Goal: Task Accomplishment & Management: Use online tool/utility

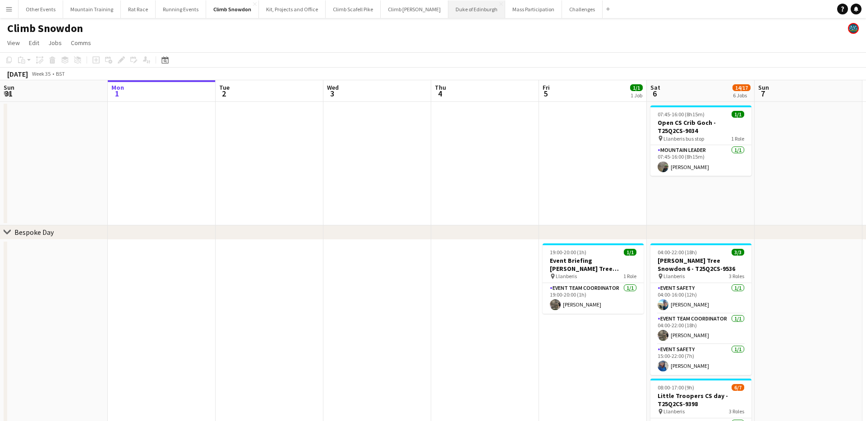
click at [453, 12] on button "Duke of Edinburgh Close" at bounding box center [477, 9] width 57 height 18
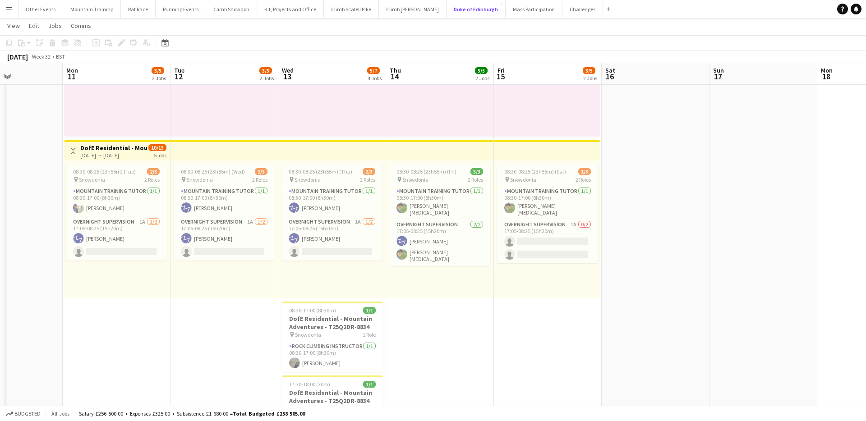
scroll to position [0, 257]
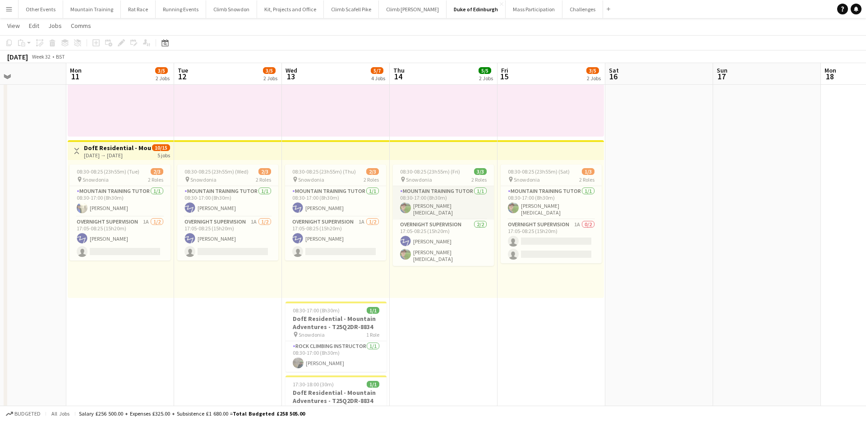
click at [445, 205] on app-card-role "Mountain Training Tutor 1/1 08:30-17:00 (8h30m) Ryan Whitehead" at bounding box center [443, 202] width 101 height 33
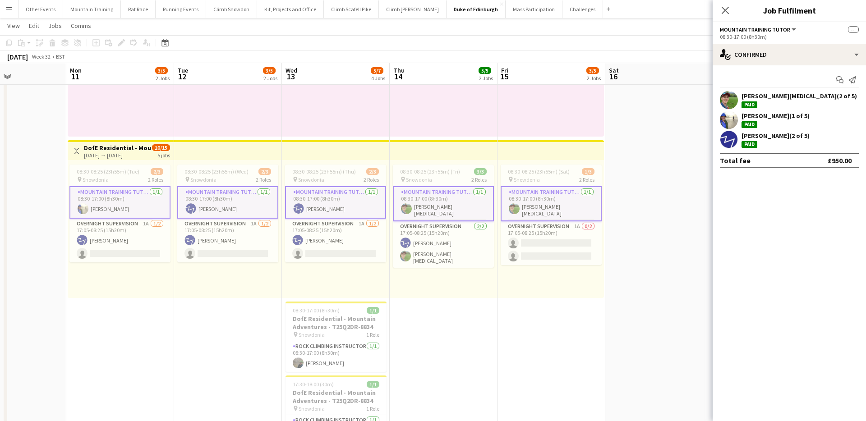
click at [443, 205] on app-card-role "Mountain Training Tutor 1/1 08:30-17:00 (8h30m) Ryan Whitehead" at bounding box center [443, 203] width 101 height 35
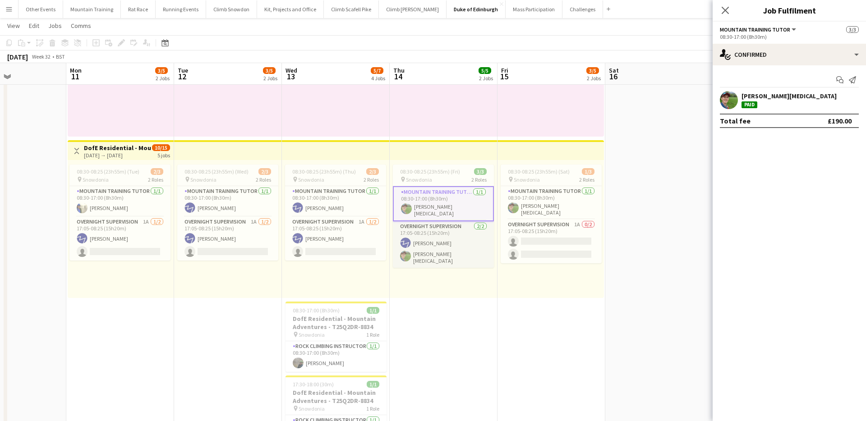
click at [465, 238] on app-card-role "Overnight Supervision 2/2 17:05-08:25 (15h20m) Jason Till Ryan Whitehead" at bounding box center [443, 245] width 101 height 46
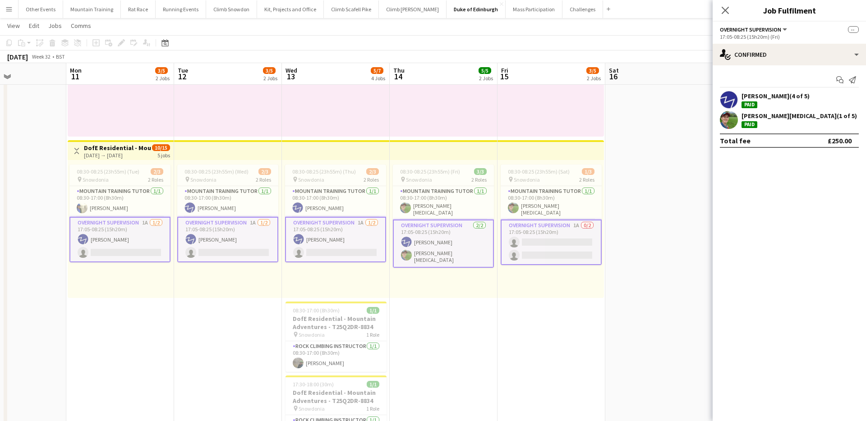
click at [463, 238] on app-card-role "Overnight Supervision 2/2 17:05-08:25 (15h20m) Jason Till Ryan Whitehead" at bounding box center [443, 244] width 101 height 48
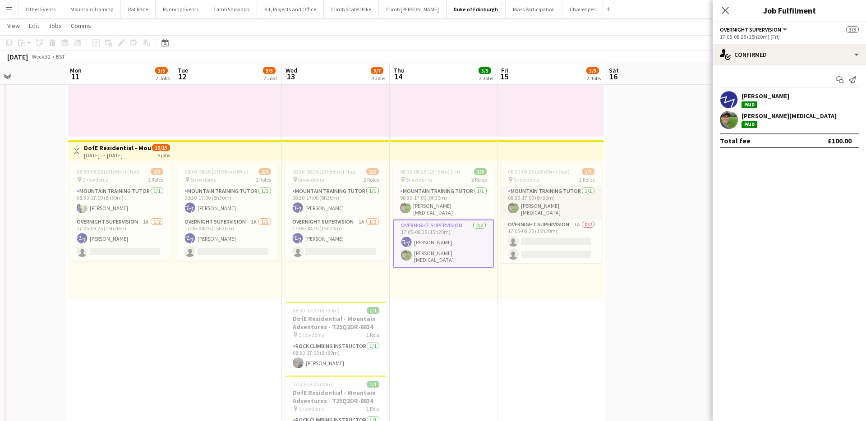
click at [550, 193] on app-card-role "Mountain Training Tutor 1/1 08:30-17:00 (8h30m) Ryan Whitehead" at bounding box center [551, 202] width 101 height 33
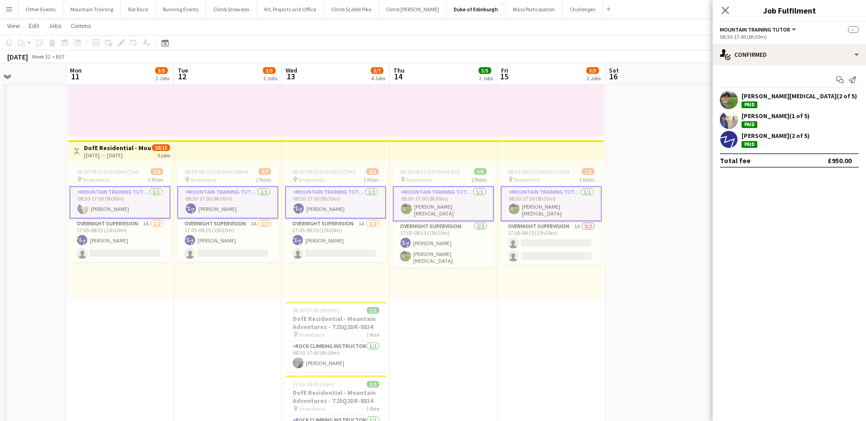
click at [540, 195] on app-card-role "Mountain Training Tutor 1/1 08:30-17:00 (8h30m) Ryan Whitehead" at bounding box center [551, 203] width 101 height 35
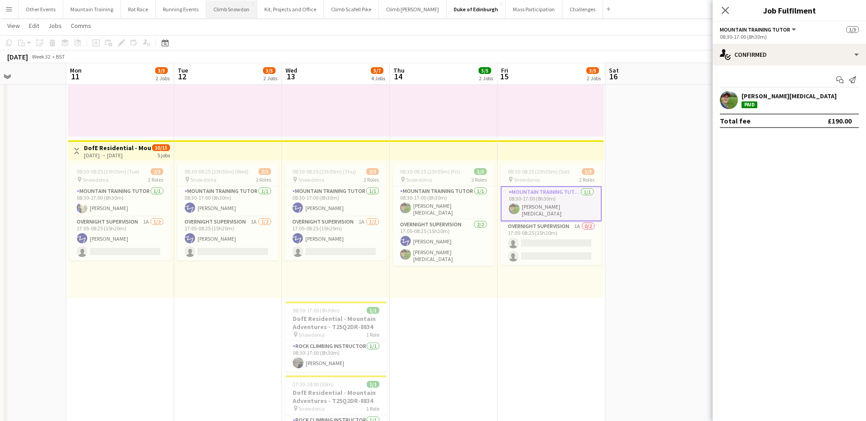
click at [215, 10] on button "Climb Snowdon Close" at bounding box center [231, 9] width 51 height 18
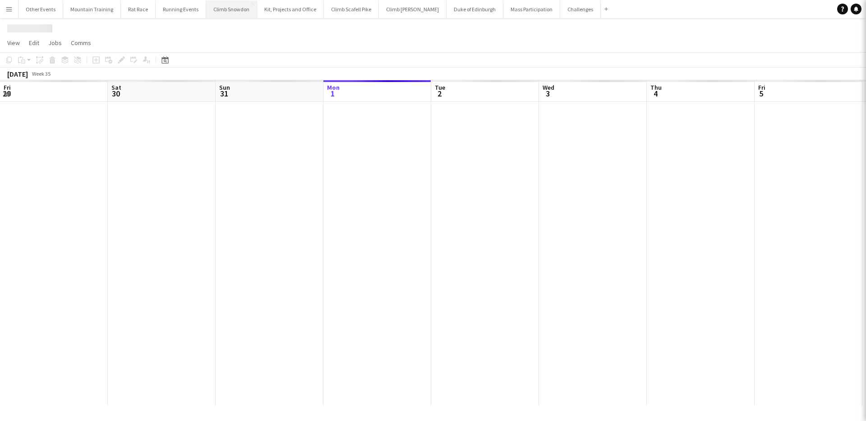
scroll to position [0, 216]
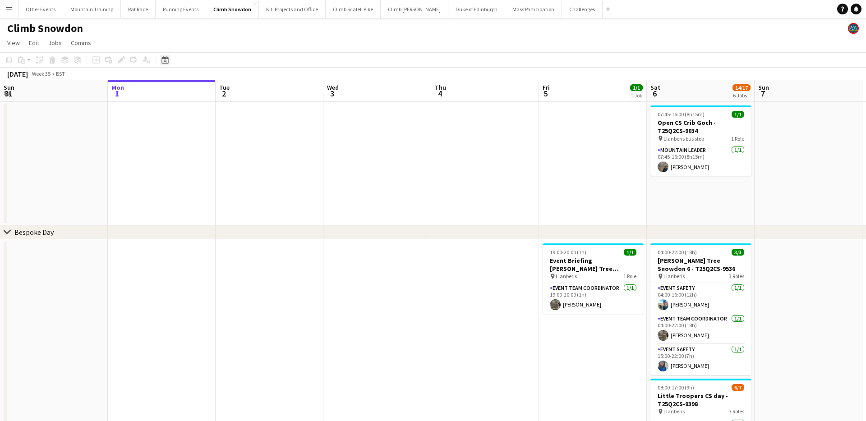
click at [167, 63] on icon at bounding box center [165, 59] width 7 height 7
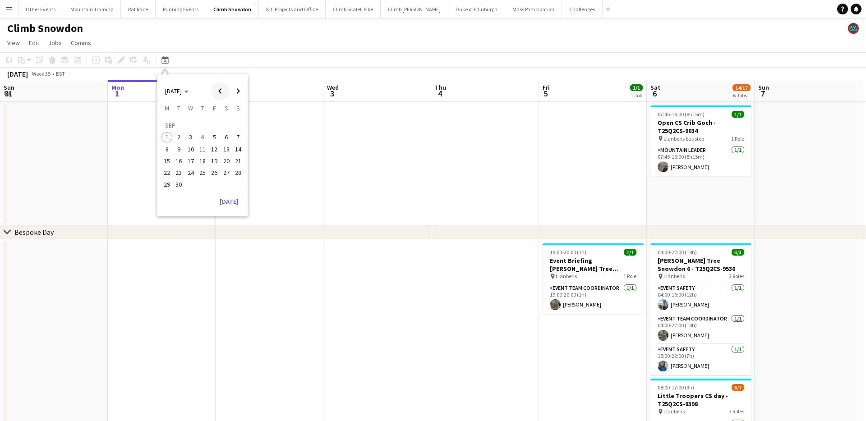
click at [217, 89] on span "Previous month" at bounding box center [220, 91] width 18 height 18
click at [201, 153] on span "12" at bounding box center [202, 151] width 11 height 11
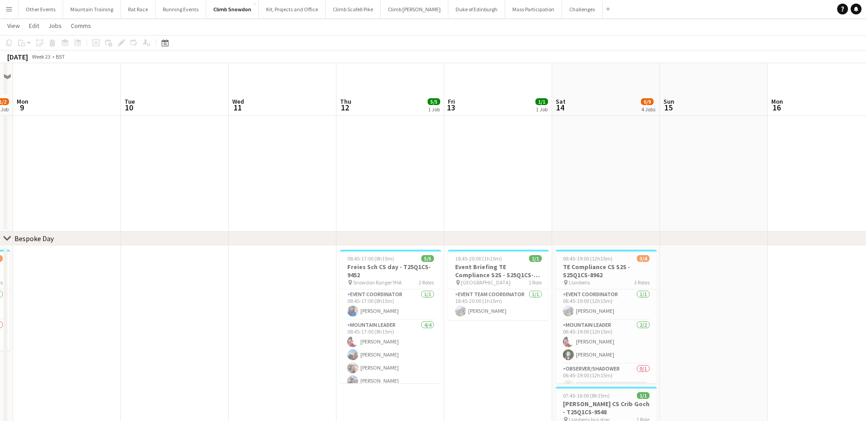
scroll to position [209, 0]
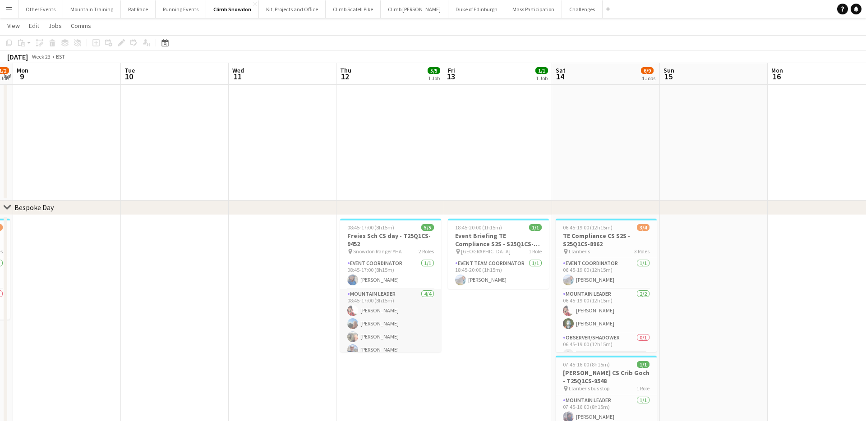
click at [399, 310] on app-card-role "Mountain Leader 4/4 08:45-17:00 (8h15m) Sonia Williams craig holsgrove Clive Wo…" at bounding box center [390, 324] width 101 height 70
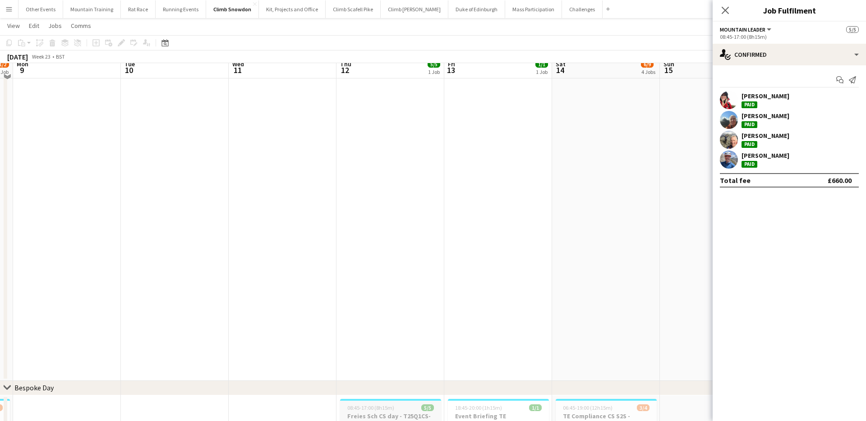
scroll to position [0, 0]
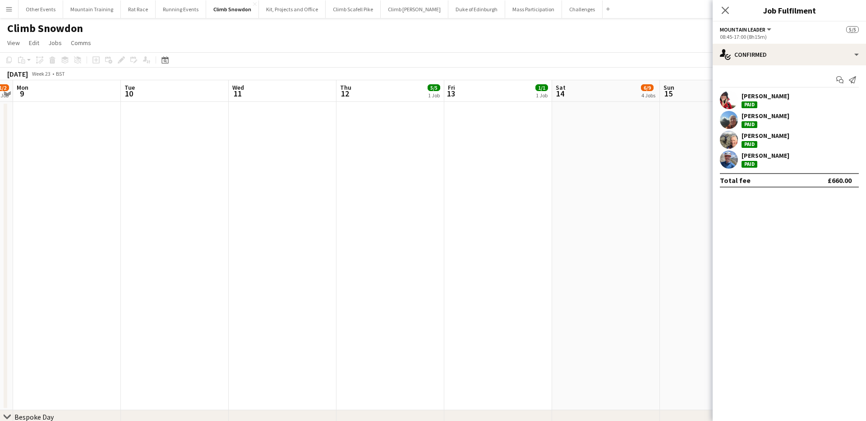
click at [9, 9] on app-icon "Menu" at bounding box center [8, 8] width 7 height 7
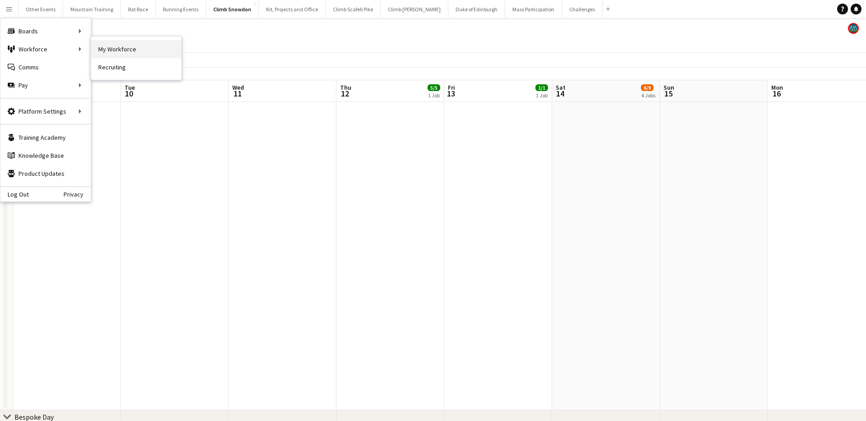
click at [101, 48] on link "My Workforce" at bounding box center [136, 49] width 90 height 18
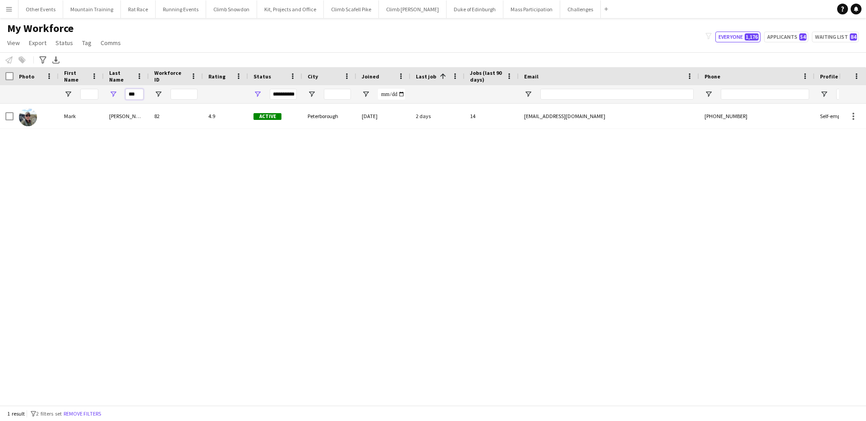
click at [132, 93] on input "***" at bounding box center [134, 94] width 18 height 11
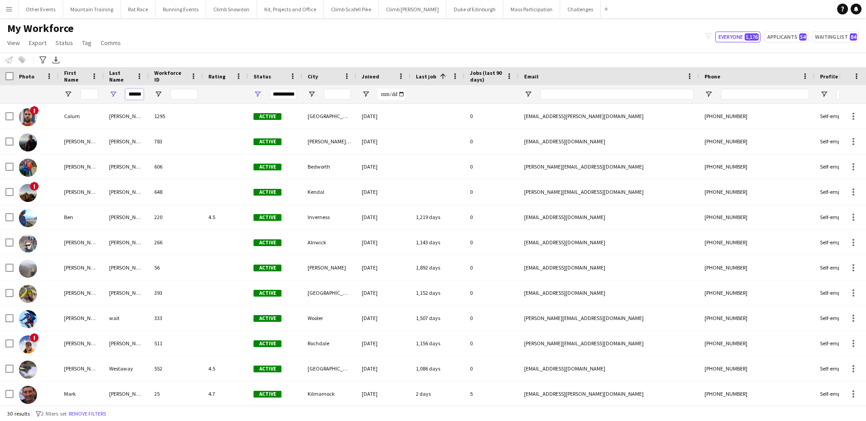
scroll to position [0, 1]
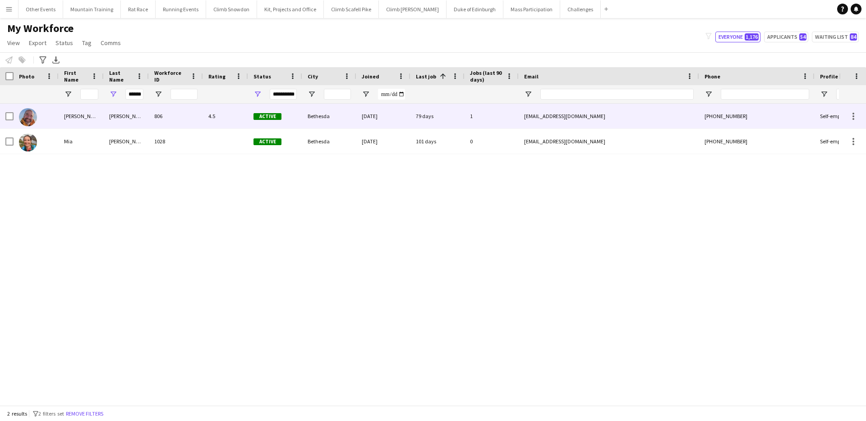
click at [133, 118] on div "Walker" at bounding box center [126, 116] width 45 height 25
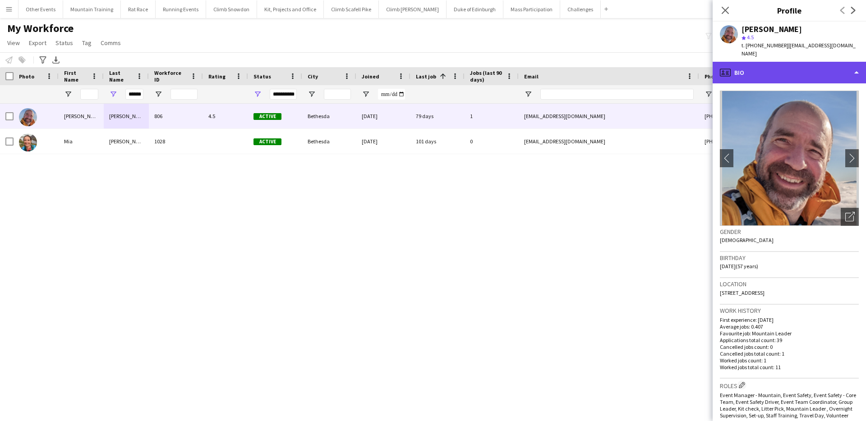
click at [837, 66] on div "profile Bio" at bounding box center [789, 73] width 153 height 22
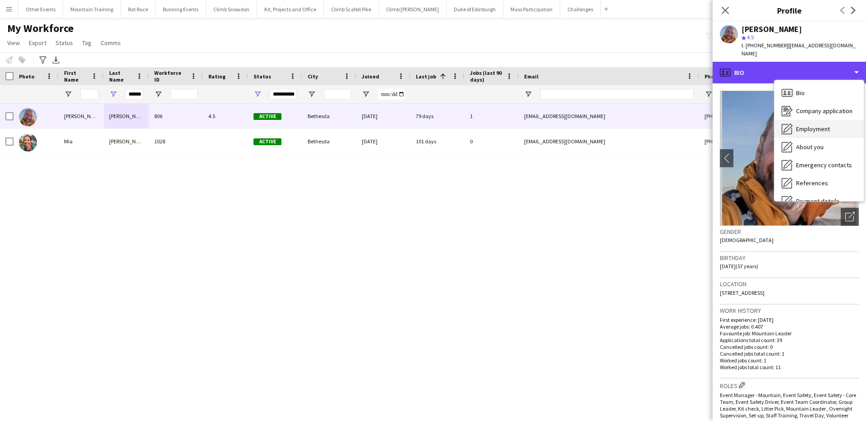
scroll to position [103, 0]
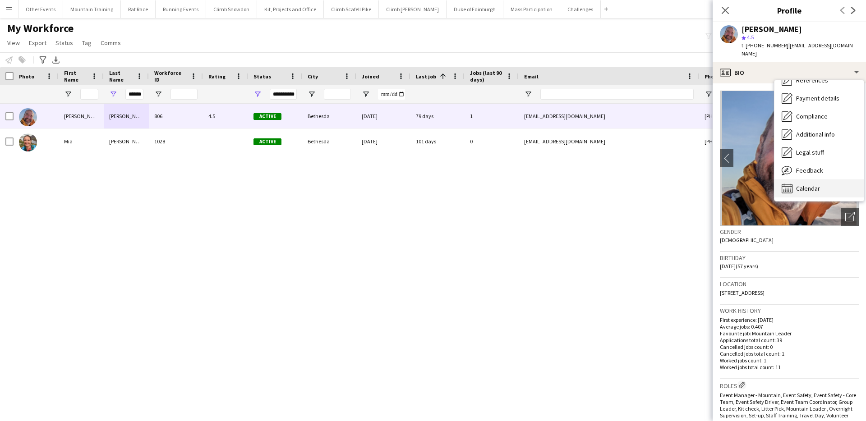
click at [818, 185] on span "Calendar" at bounding box center [808, 189] width 24 height 8
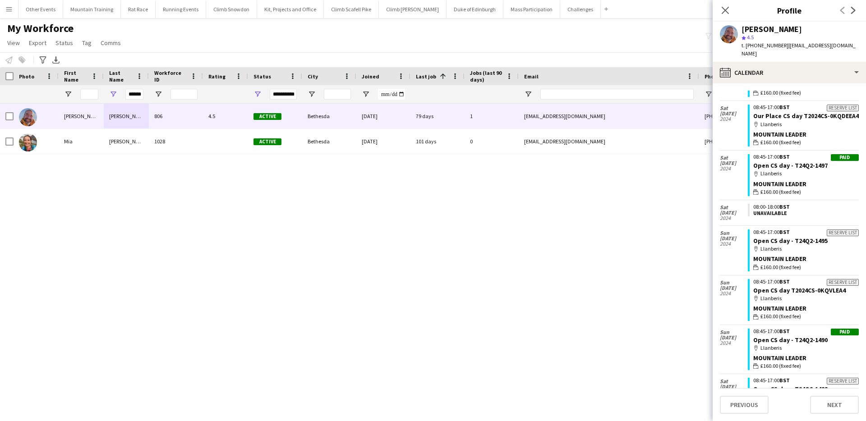
scroll to position [813, 0]
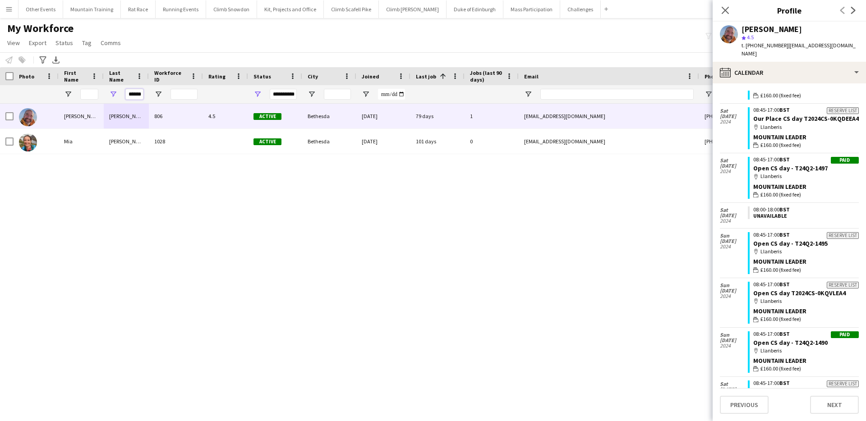
click at [135, 94] on input "******" at bounding box center [134, 94] width 18 height 11
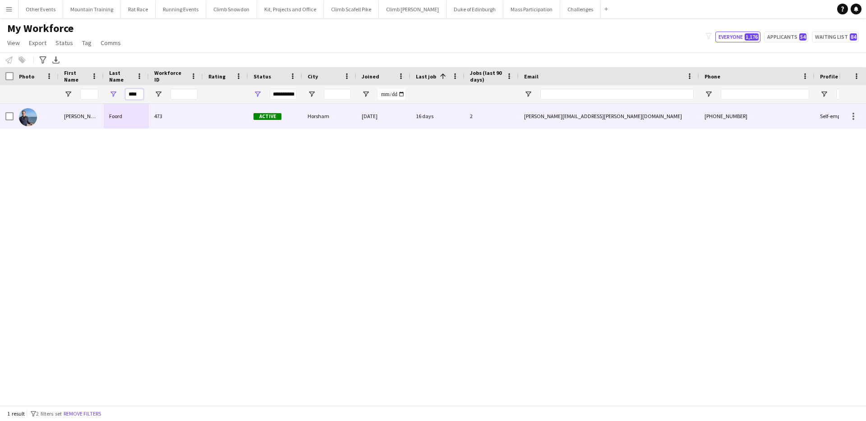
type input "****"
click at [132, 122] on div "Foord" at bounding box center [126, 116] width 45 height 25
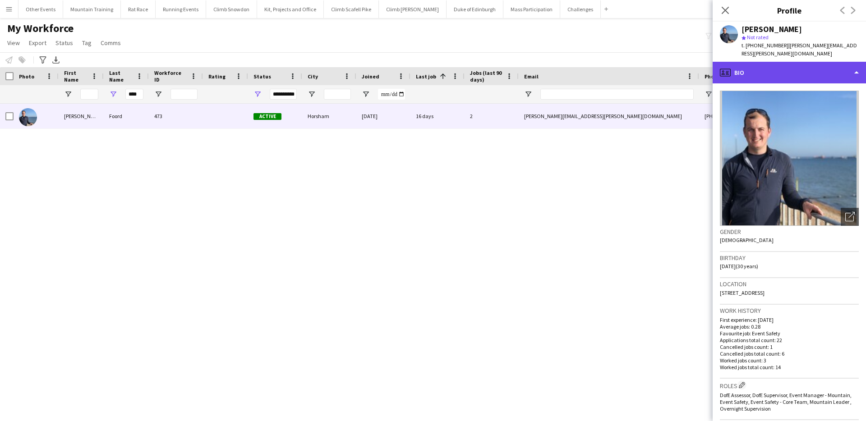
click at [821, 68] on div "profile Bio" at bounding box center [789, 73] width 153 height 22
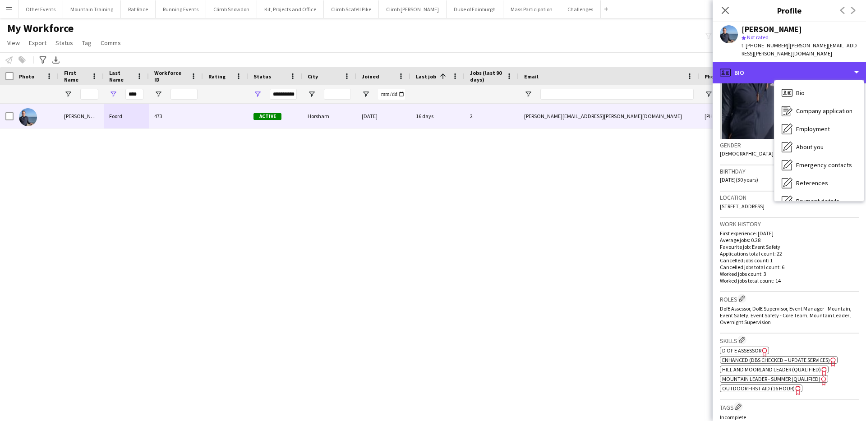
scroll to position [129, 0]
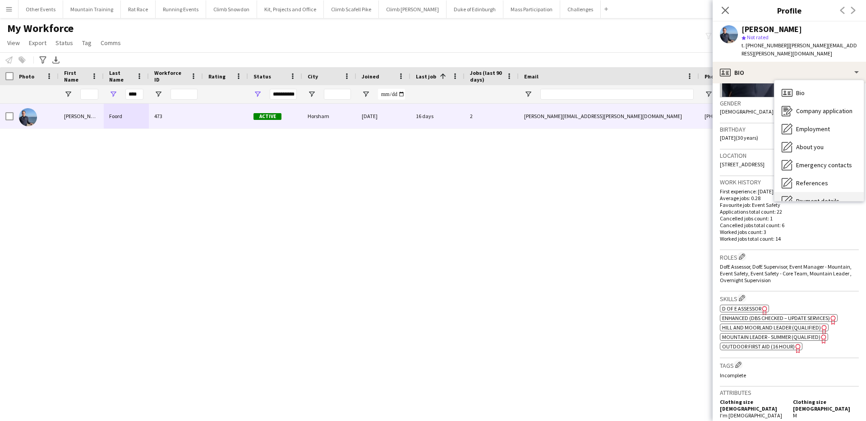
click at [825, 197] on span "Payment details" at bounding box center [817, 201] width 43 height 8
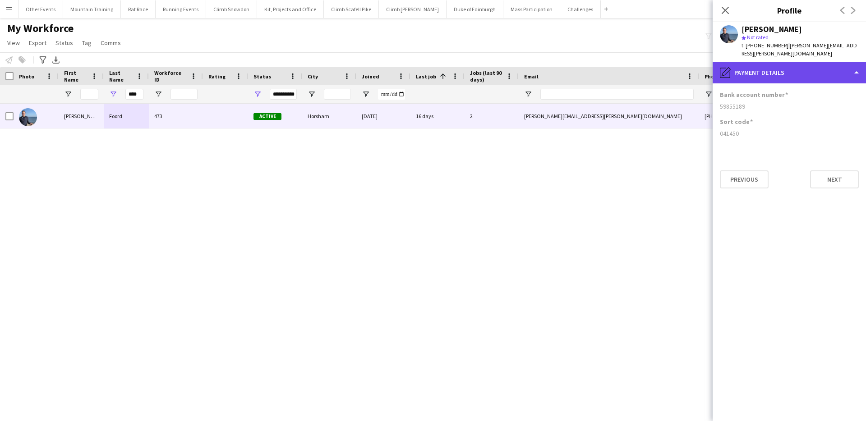
click at [837, 64] on div "pencil4 Payment details" at bounding box center [789, 73] width 153 height 22
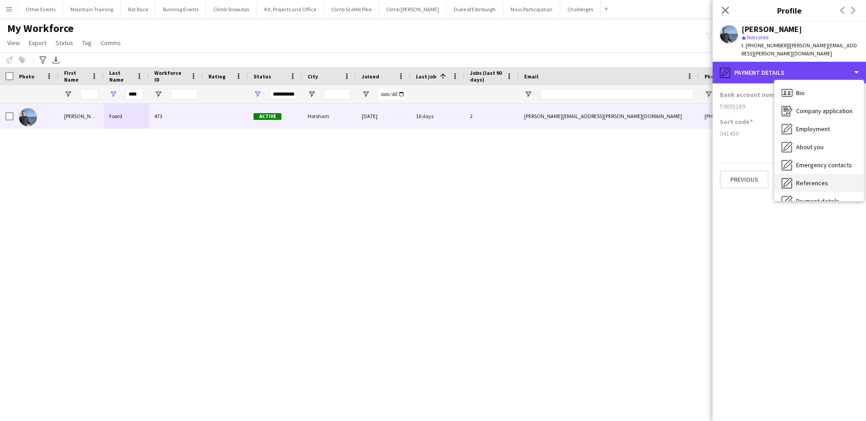
scroll to position [103, 0]
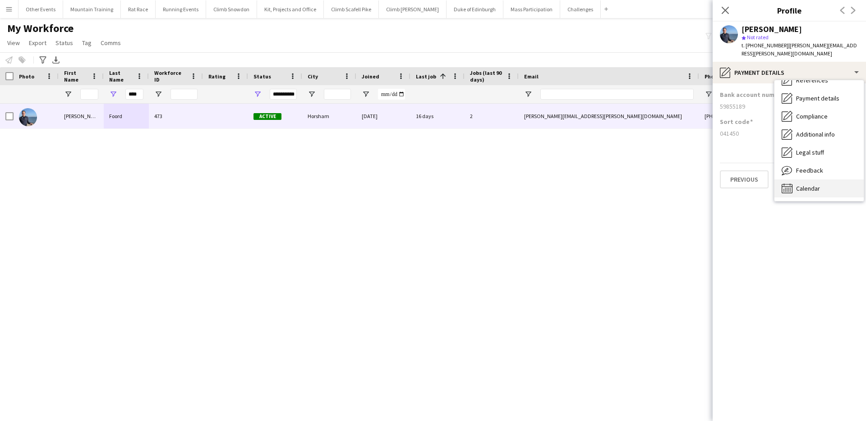
click at [822, 180] on div "Calendar Calendar" at bounding box center [819, 189] width 89 height 18
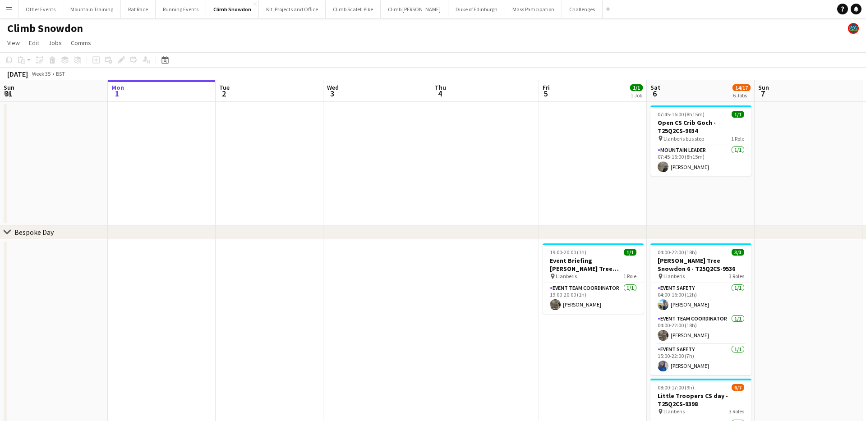
click at [7, 9] on app-icon "Menu" at bounding box center [8, 8] width 7 height 7
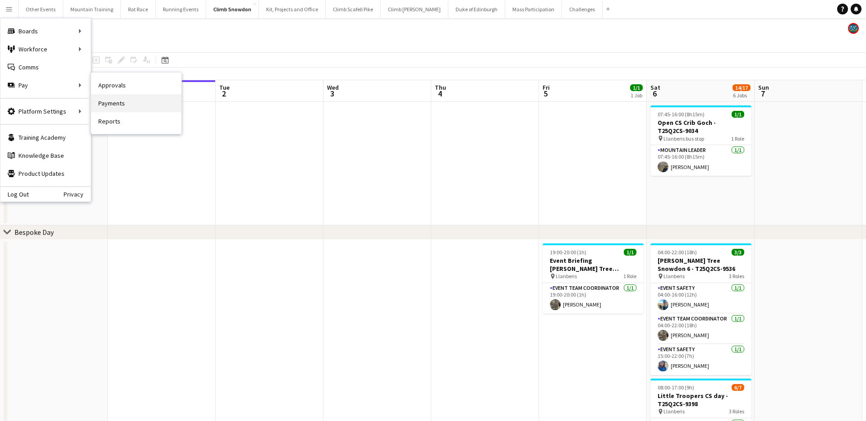
click at [136, 100] on link "Payments" at bounding box center [136, 103] width 90 height 18
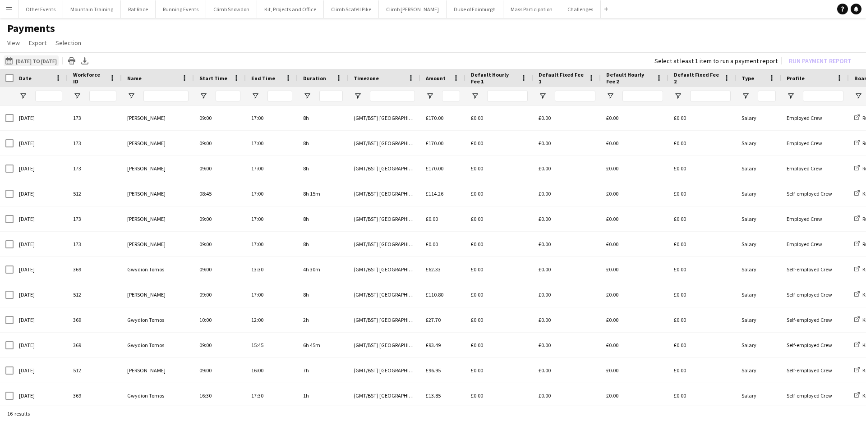
click at [53, 61] on button "[DATE] to [DATE] [DATE] to [DATE]" at bounding box center [31, 61] width 55 height 11
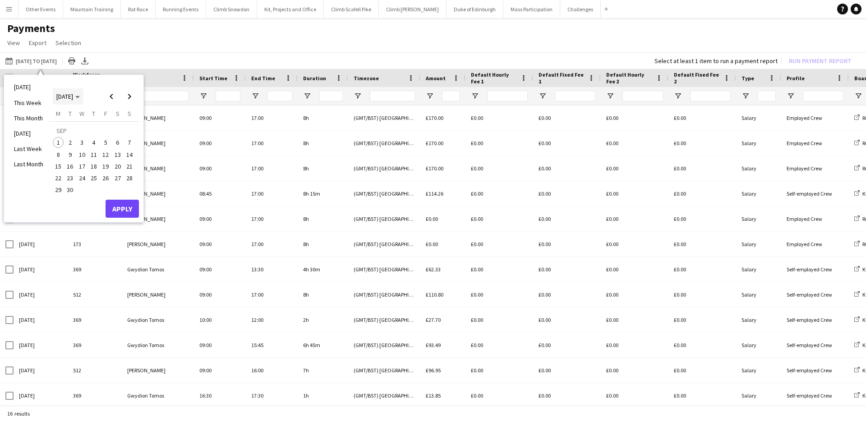
click at [73, 97] on span "[DATE]" at bounding box center [64, 97] width 17 height 8
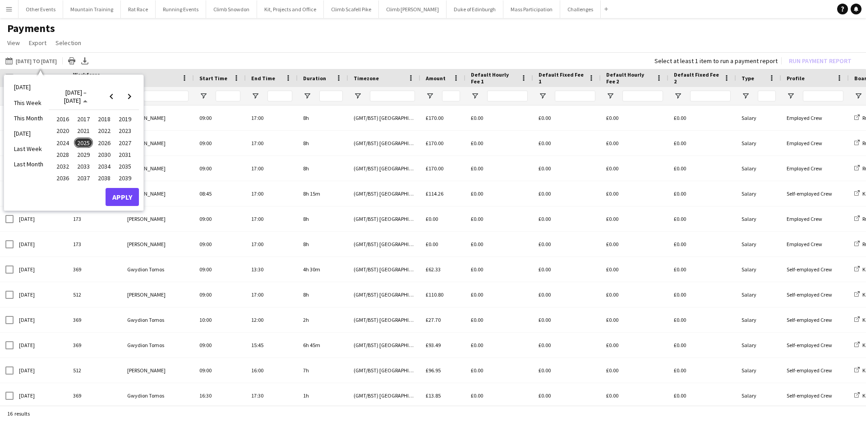
click at [82, 141] on span "2025" at bounding box center [83, 143] width 19 height 11
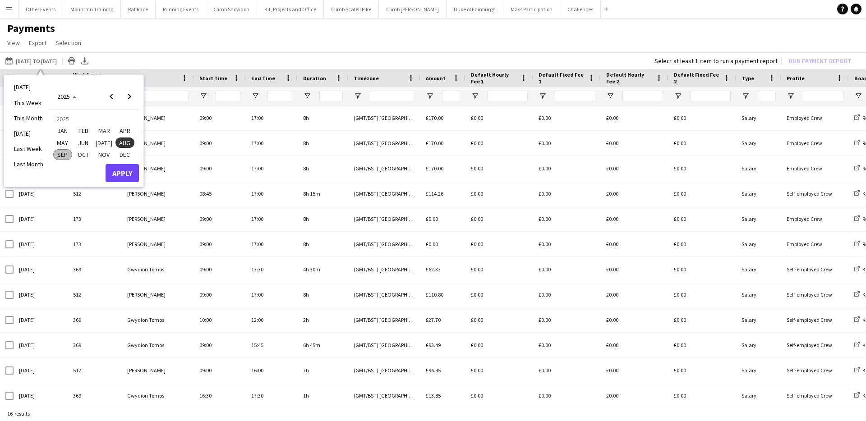
click at [64, 127] on span "JAN" at bounding box center [62, 130] width 19 height 11
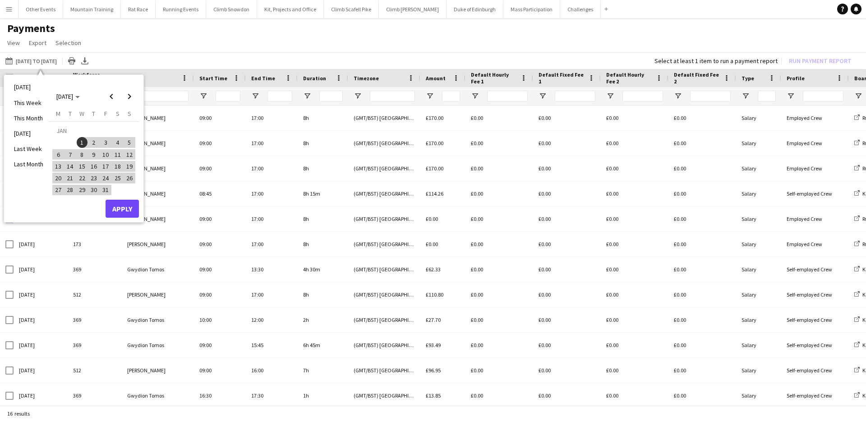
click at [82, 143] on span "1" at bounding box center [82, 142] width 11 height 11
click at [130, 94] on span "Next month" at bounding box center [129, 97] width 18 height 18
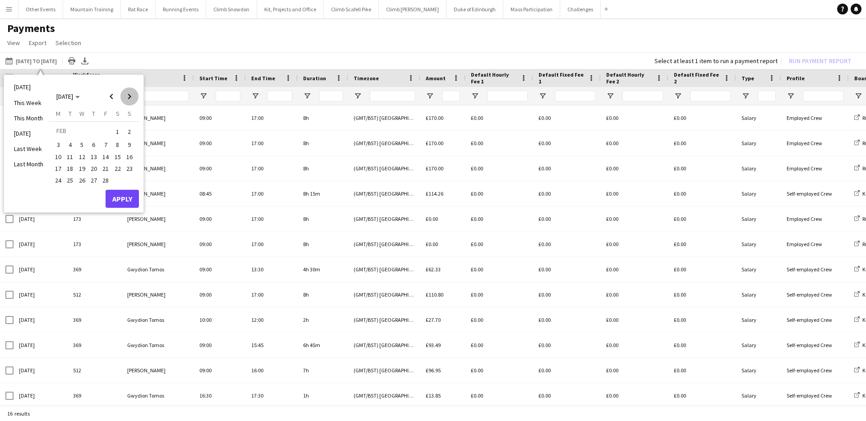
click at [130, 94] on span "Next month" at bounding box center [129, 97] width 18 height 18
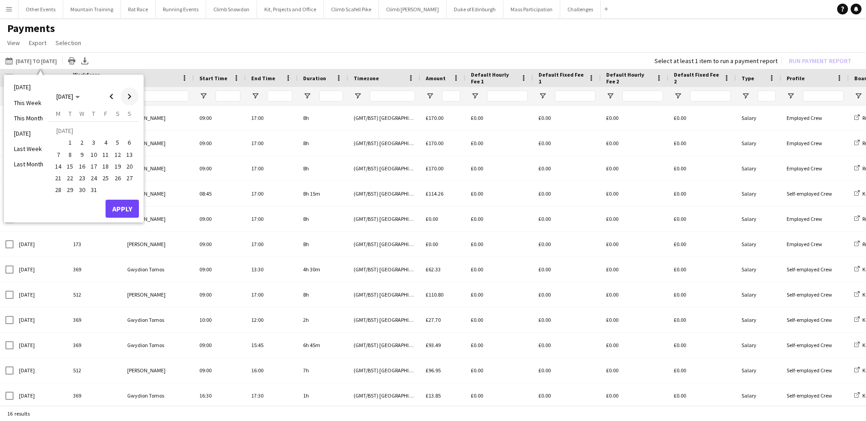
click at [130, 94] on span "Next month" at bounding box center [129, 97] width 18 height 18
click at [60, 142] on span "1" at bounding box center [58, 142] width 11 height 11
click at [123, 203] on button "Apply" at bounding box center [122, 209] width 33 height 18
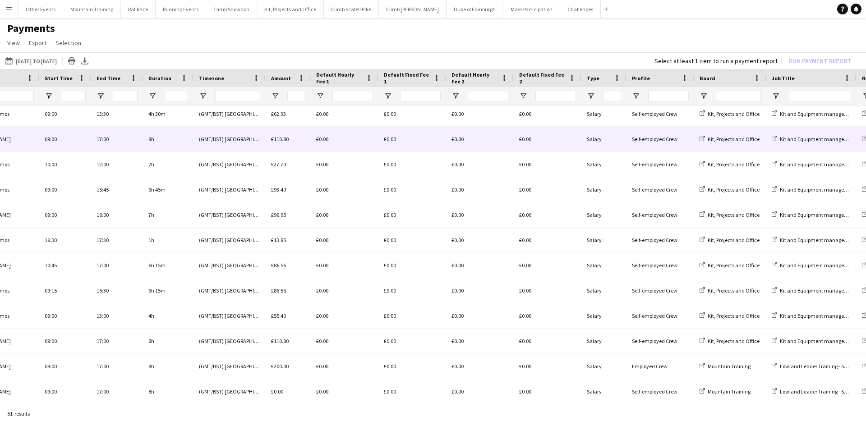
scroll to position [0, 300]
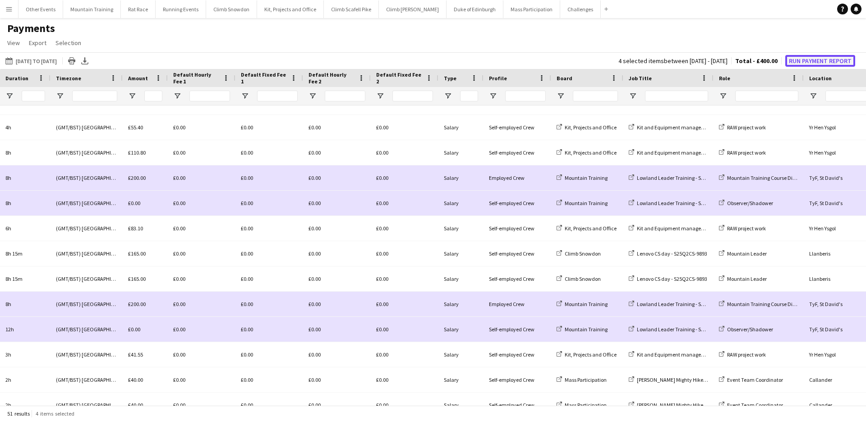
click at [808, 59] on button "Run Payment Report" at bounding box center [821, 61] width 70 height 12
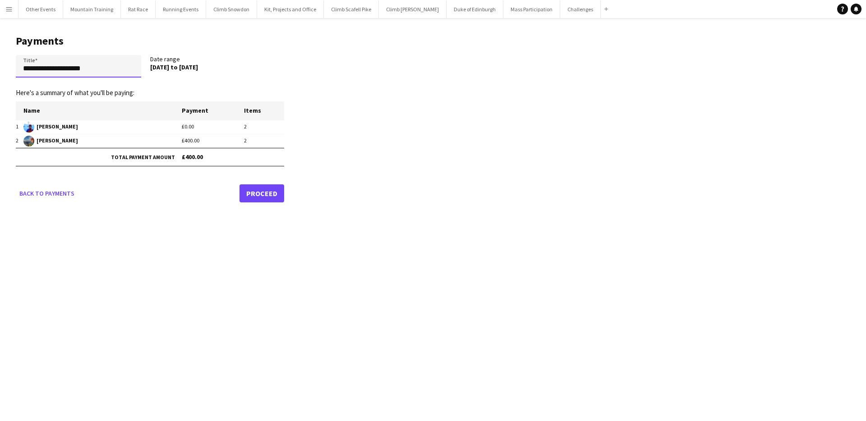
click at [108, 73] on input "**********" at bounding box center [78, 66] width 125 height 23
click at [60, 69] on input "**********" at bounding box center [78, 66] width 125 height 23
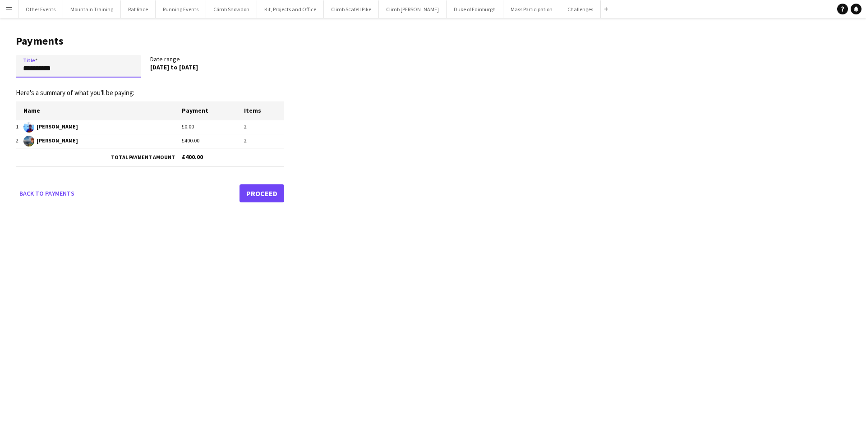
click at [60, 69] on input "**********" at bounding box center [78, 66] width 125 height 23
type input "**********"
click at [258, 192] on link "Proceed" at bounding box center [262, 194] width 45 height 18
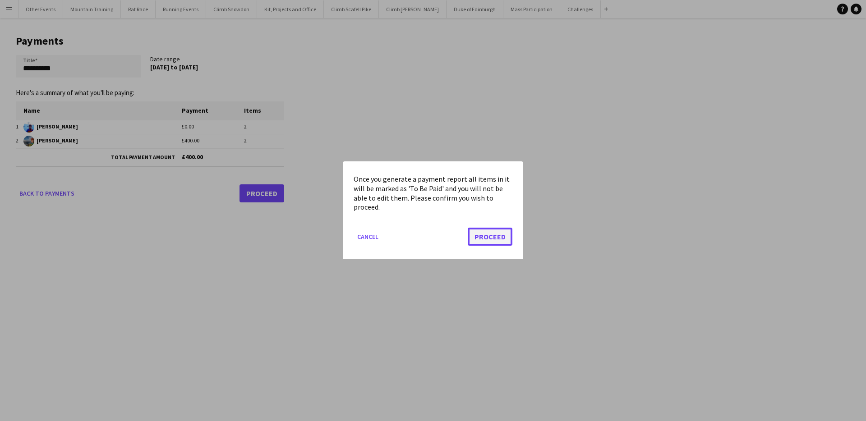
click at [494, 237] on button "Proceed" at bounding box center [490, 237] width 45 height 18
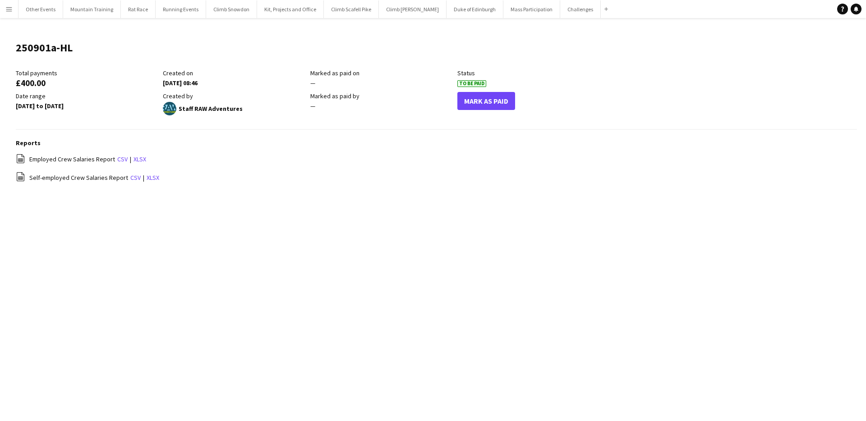
click at [7, 9] on app-icon "Menu" at bounding box center [8, 8] width 7 height 7
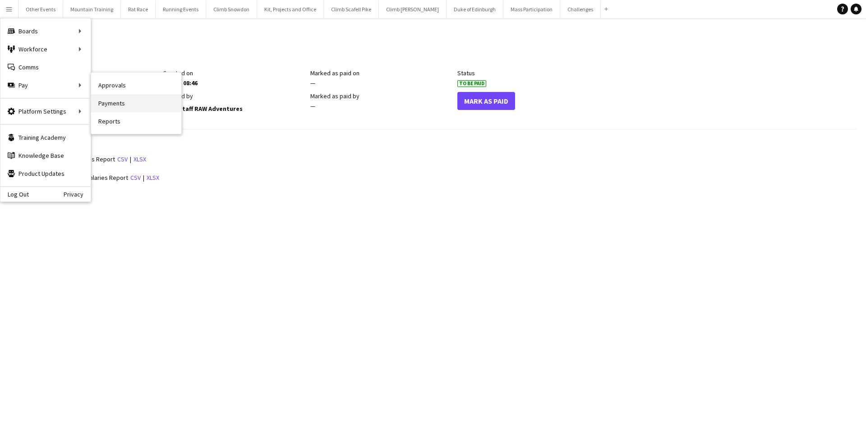
click at [110, 102] on link "Payments" at bounding box center [136, 103] width 90 height 18
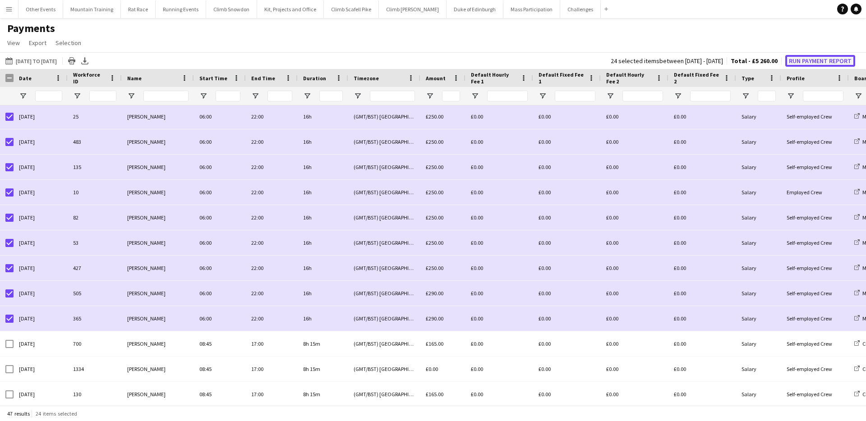
click at [832, 60] on button "Run Payment Report" at bounding box center [821, 61] width 70 height 12
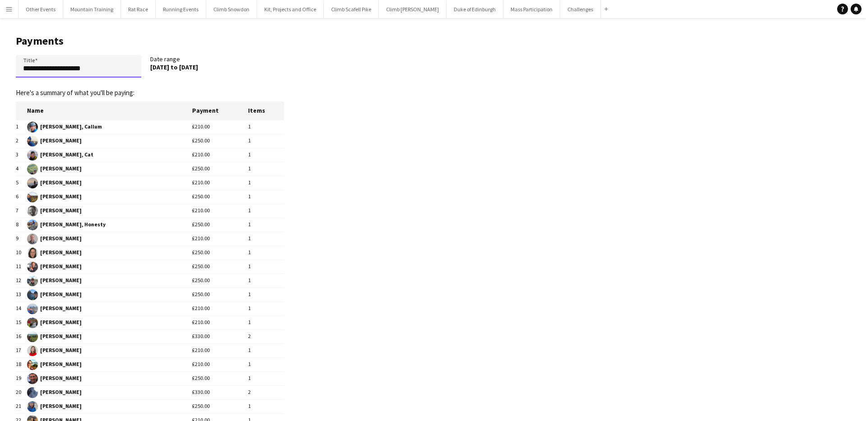
click at [117, 69] on input "**********" at bounding box center [78, 66] width 125 height 23
paste input "text"
click at [48, 70] on input "**********" at bounding box center [78, 66] width 125 height 23
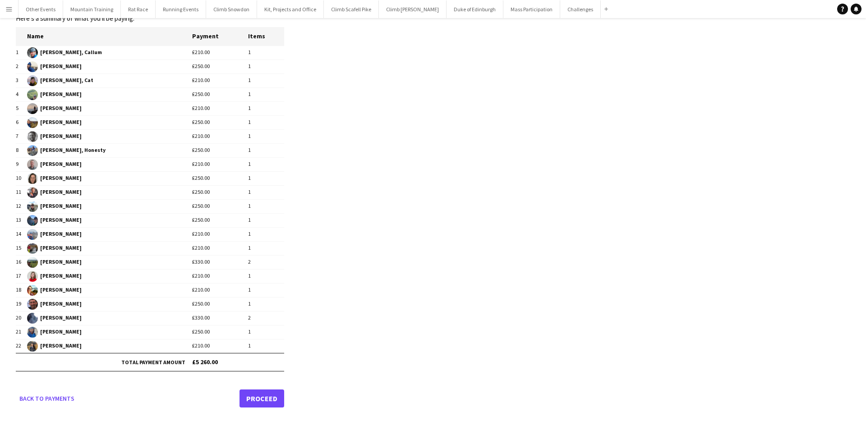
type input "**********"
click at [268, 393] on link "Proceed" at bounding box center [262, 399] width 45 height 18
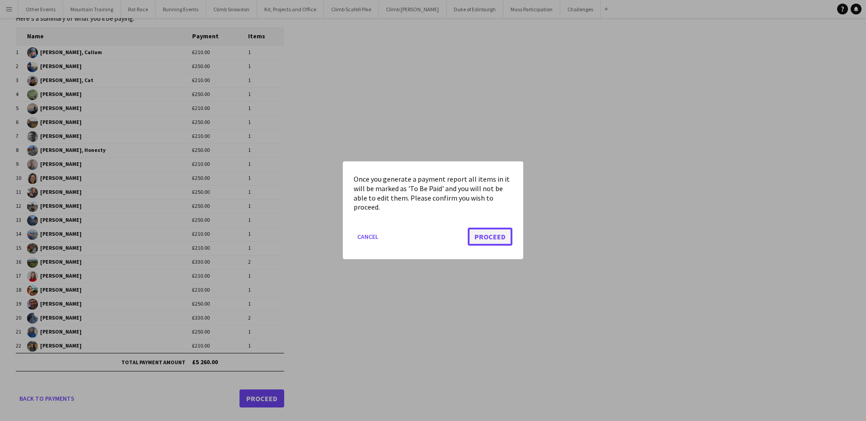
click at [497, 236] on button "Proceed" at bounding box center [490, 237] width 45 height 18
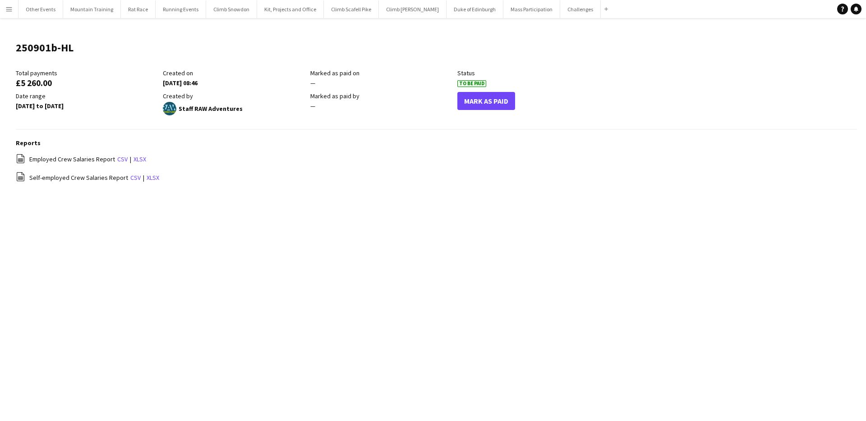
click at [5, 8] on app-icon "Menu" at bounding box center [8, 8] width 7 height 7
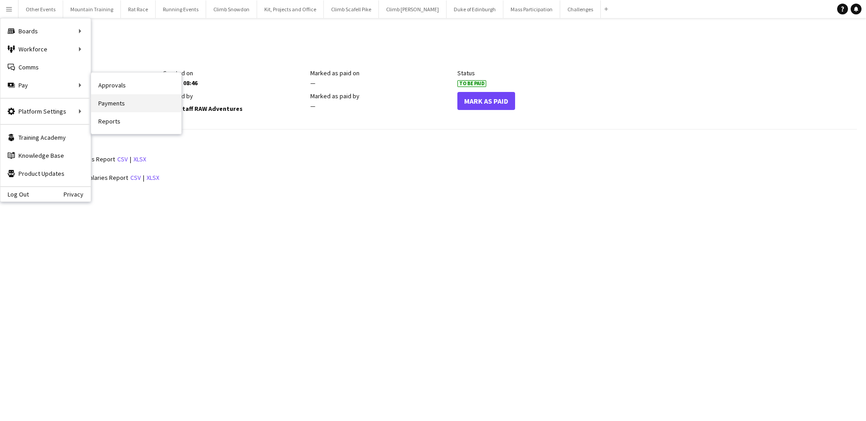
click at [125, 103] on link "Payments" at bounding box center [136, 103] width 90 height 18
